Goal: Task Accomplishment & Management: Manage account settings

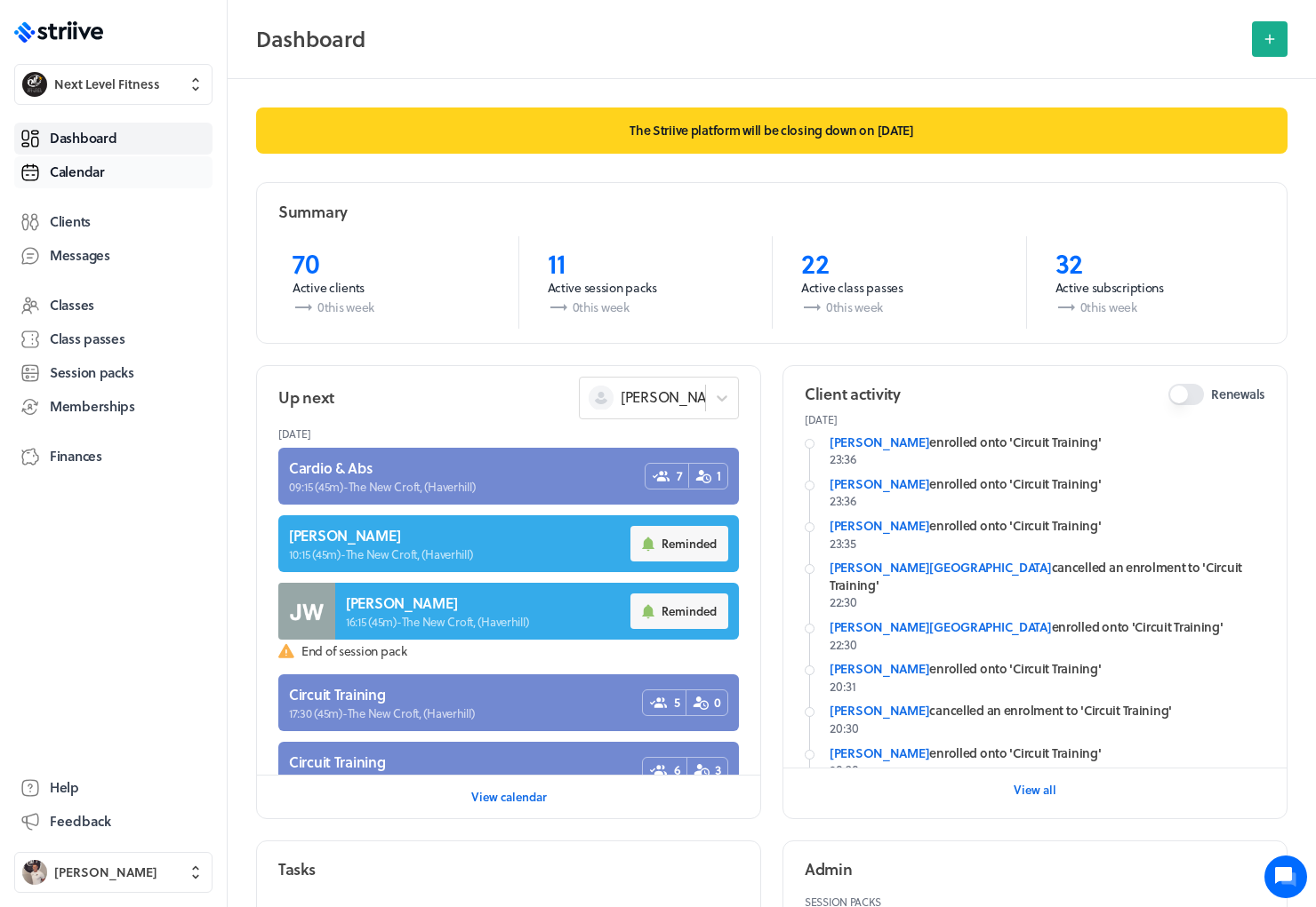
click at [84, 168] on span "Calendar" at bounding box center [77, 172] width 55 height 19
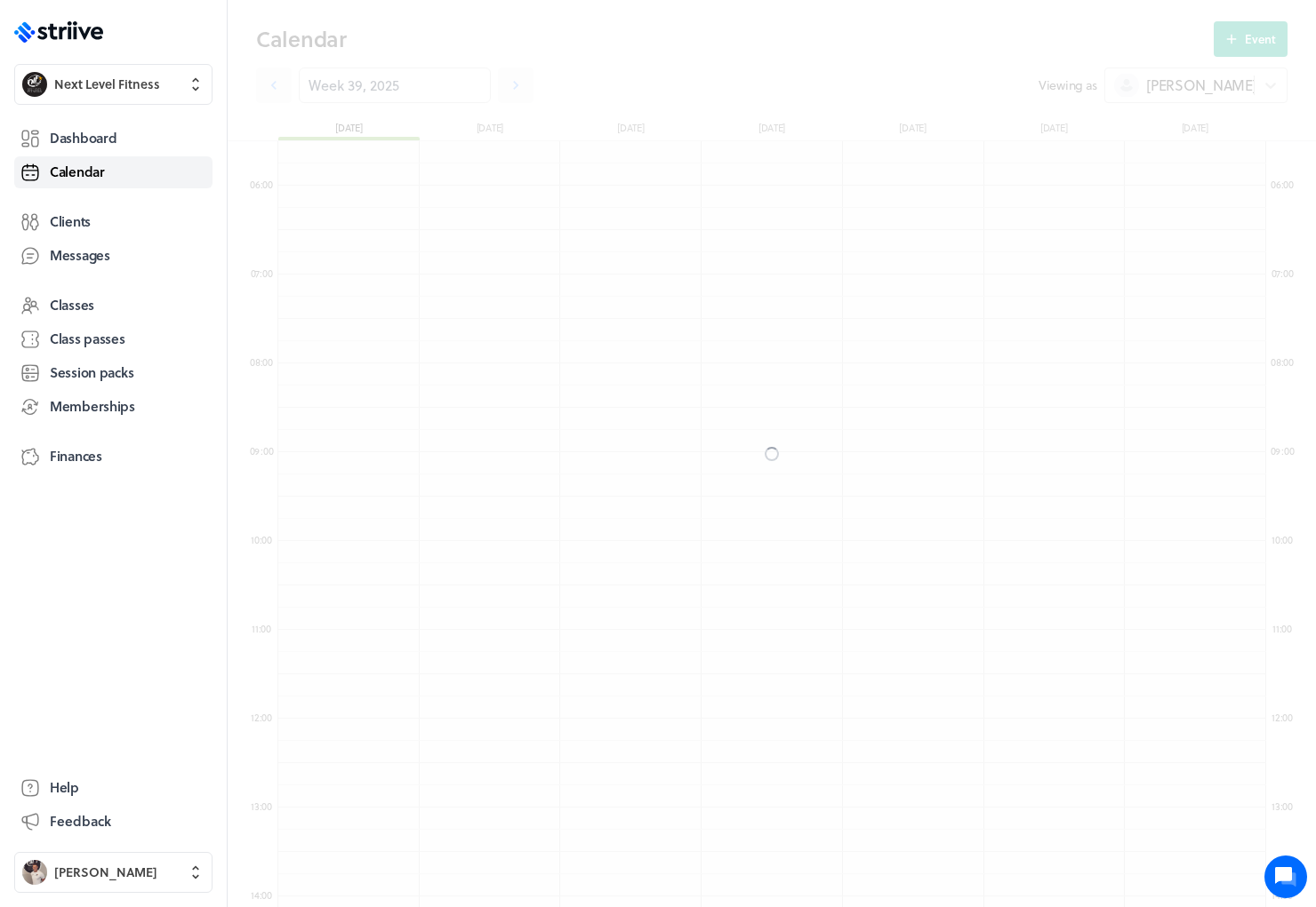
scroll to position [2133, 988]
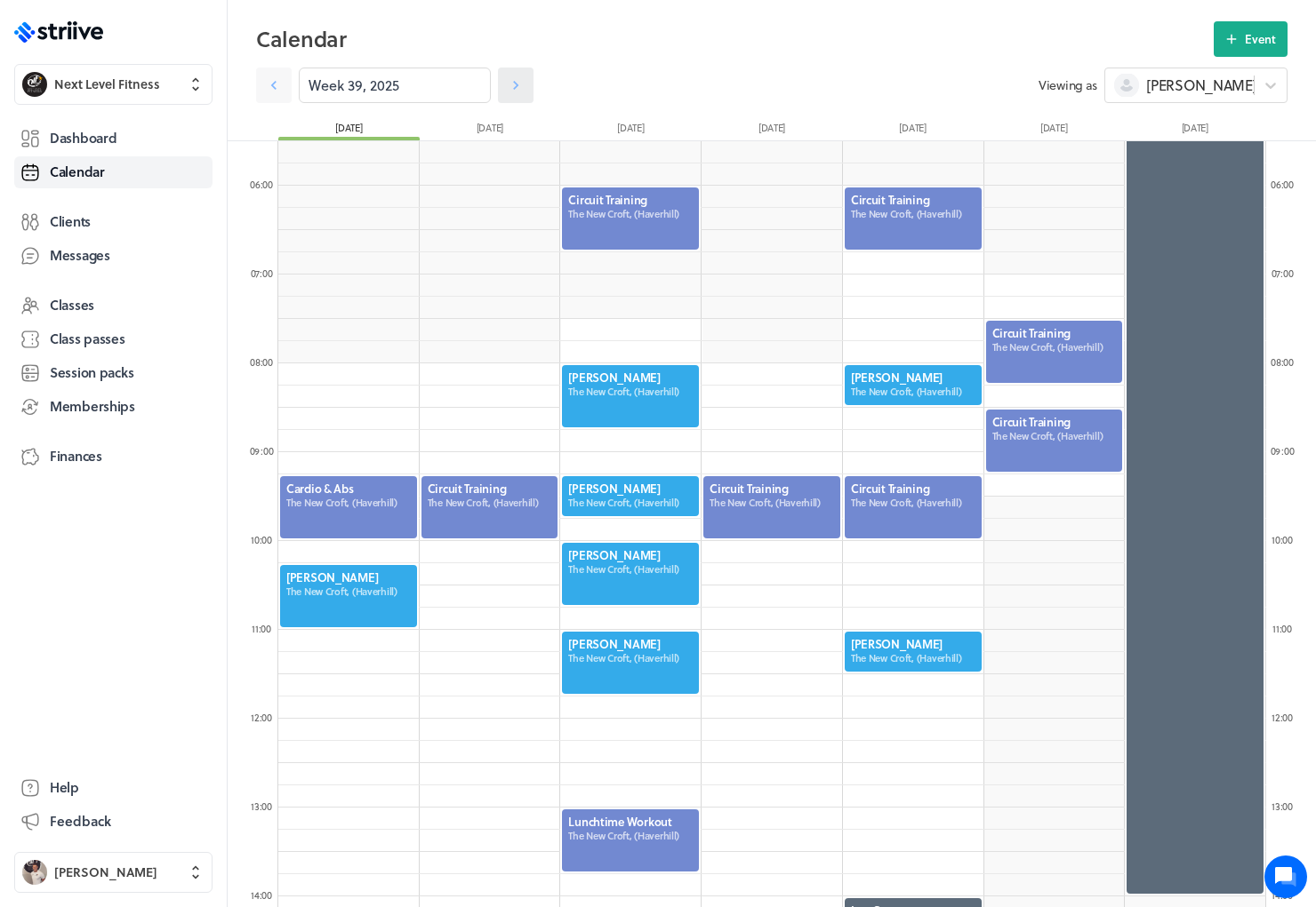
click at [507, 77] on icon at bounding box center [516, 86] width 18 height 18
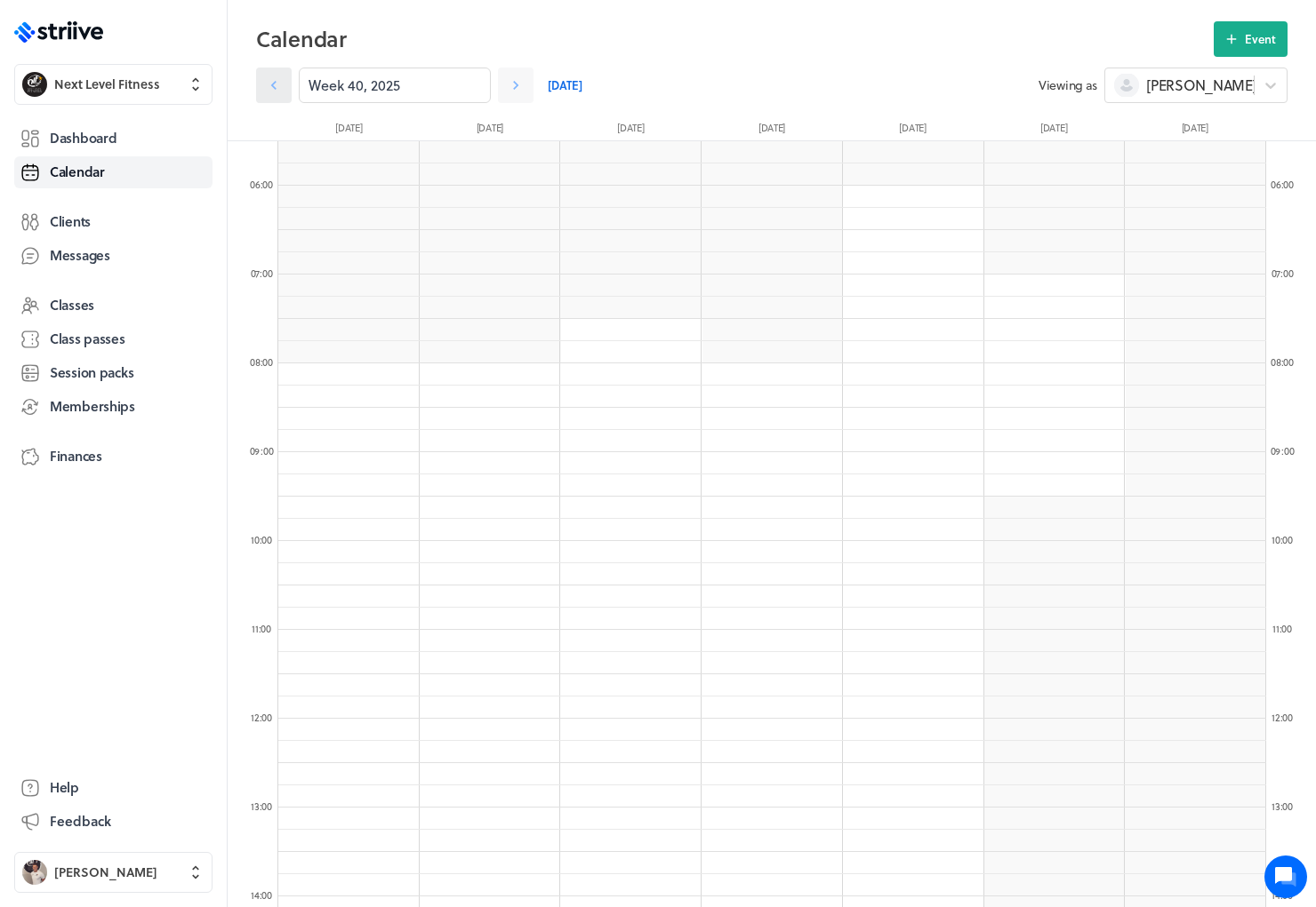
click at [266, 82] on icon at bounding box center [274, 86] width 18 height 18
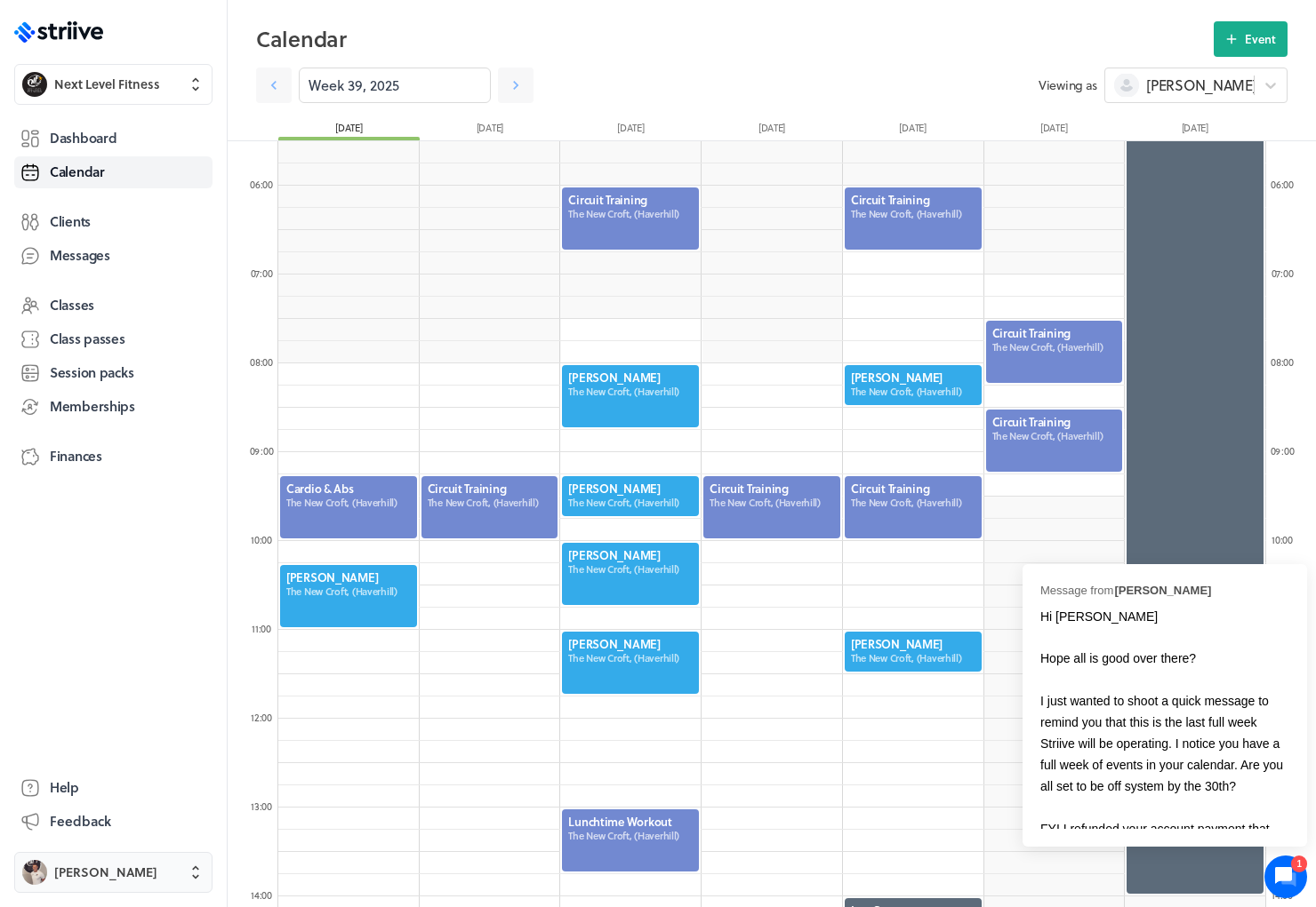
click at [93, 868] on span "[PERSON_NAME]" at bounding box center [106, 873] width 103 height 18
click at [98, 853] on span "Sign out" at bounding box center [79, 858] width 48 height 18
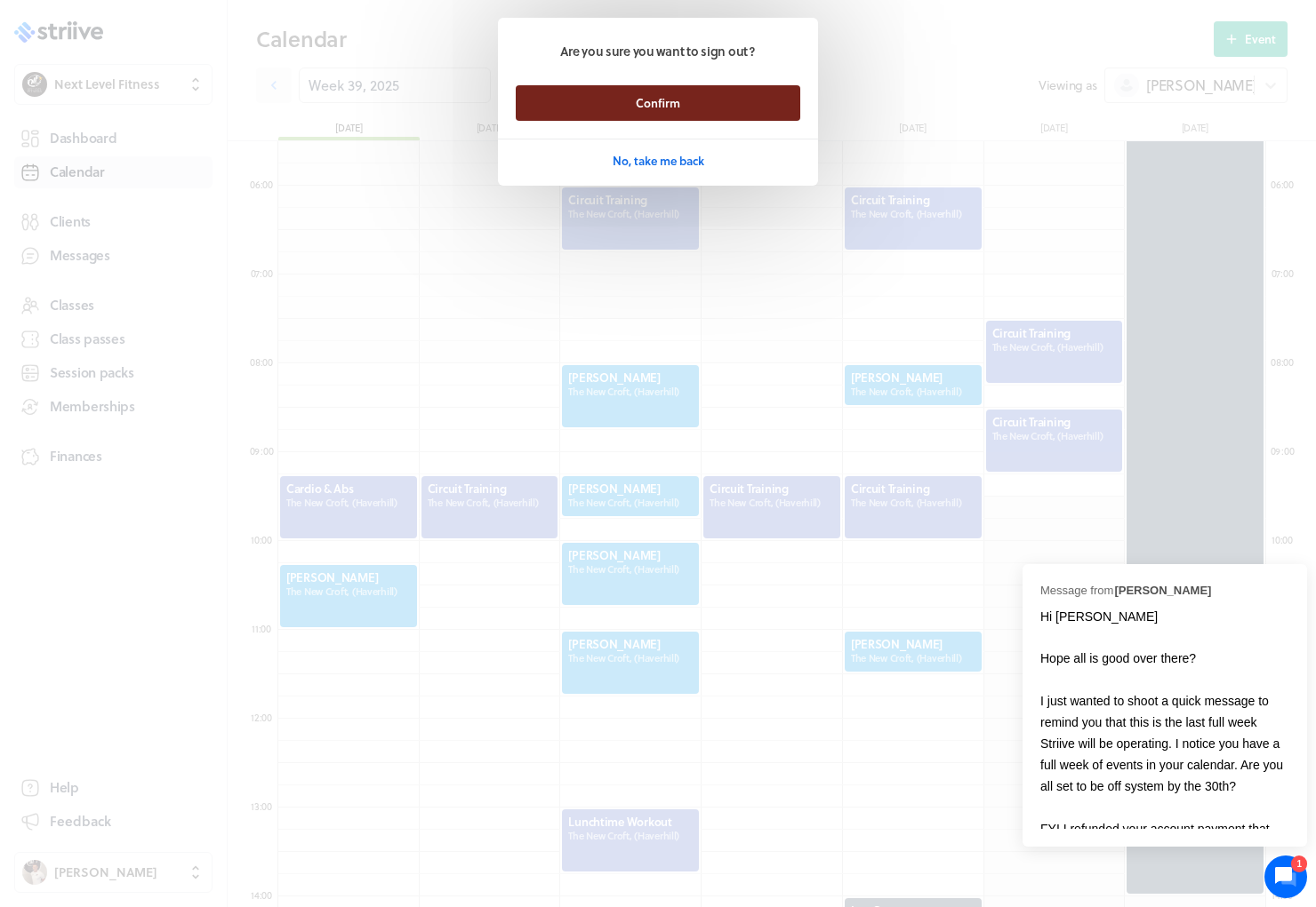
click at [615, 110] on button "Confirm" at bounding box center [658, 102] width 285 height 35
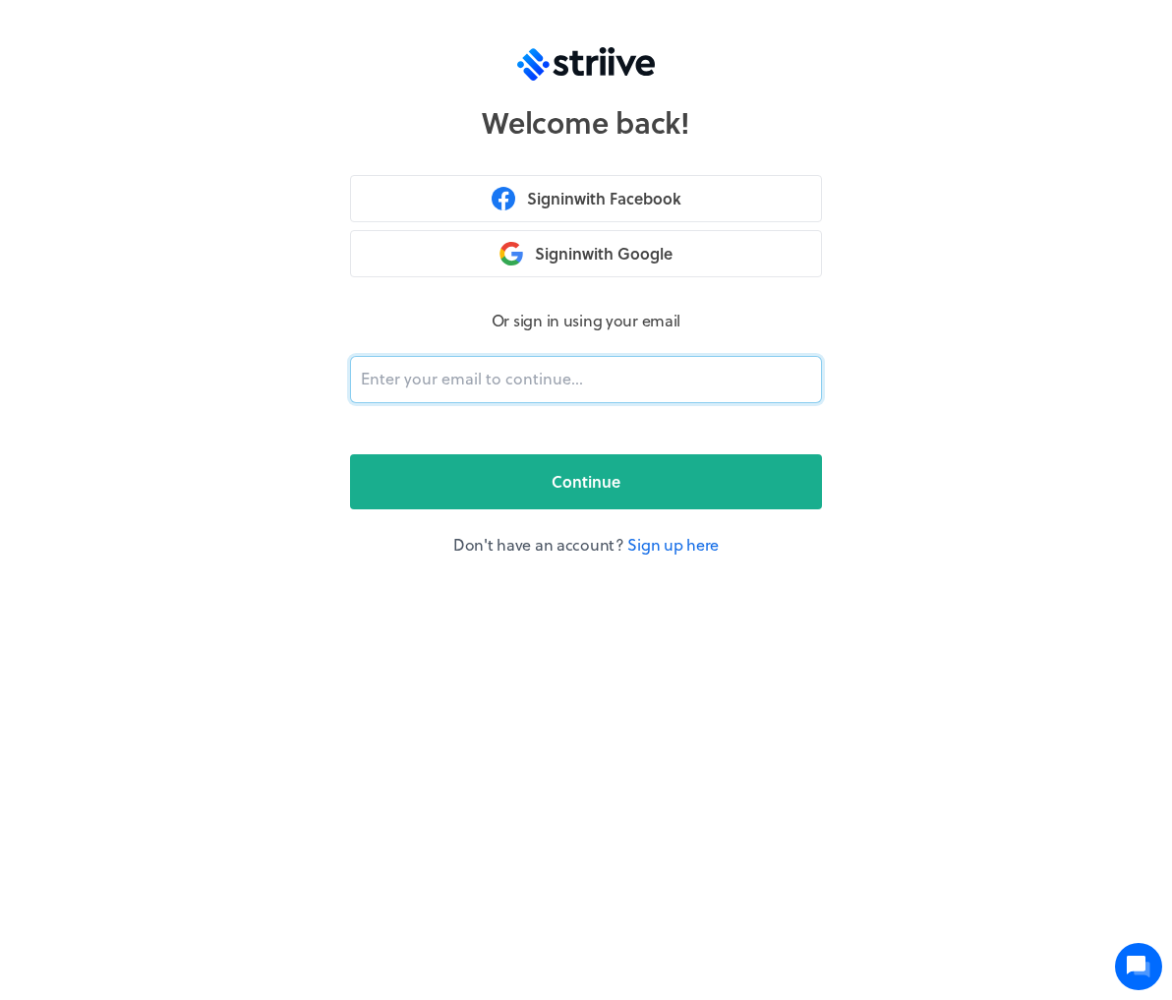
click at [488, 383] on input "email" at bounding box center [586, 379] width 472 height 47
type input "[PERSON_NAME][EMAIL_ADDRESS][DOMAIN_NAME]"
